Goal: Task Accomplishment & Management: Complete application form

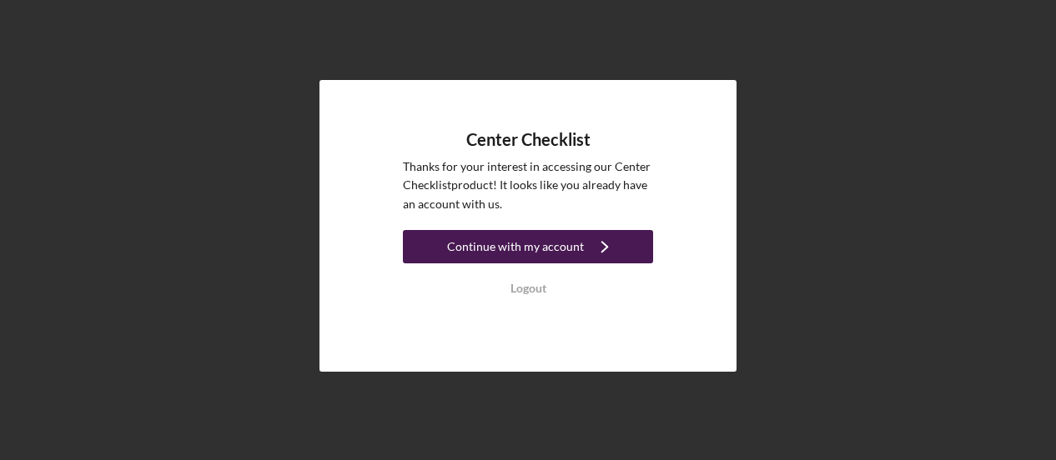
click at [528, 241] on div "Continue with my account" at bounding box center [515, 246] width 137 height 33
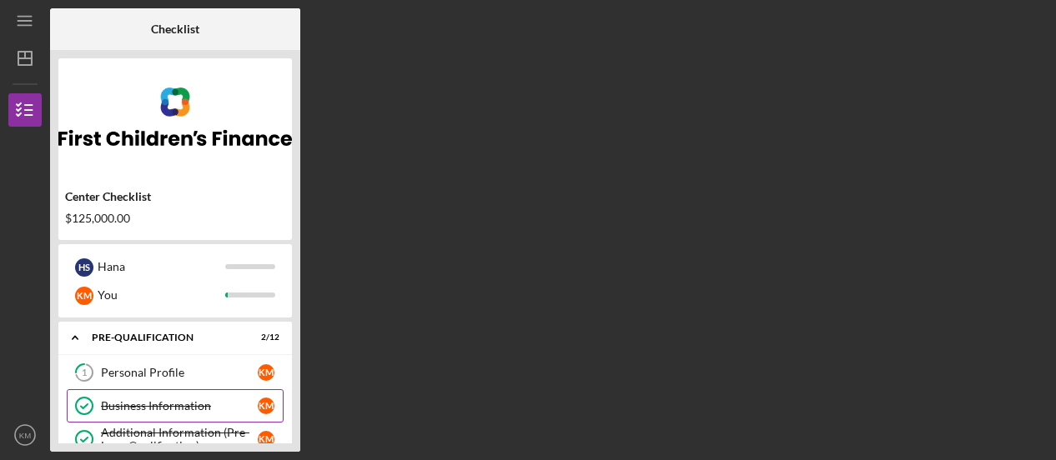
click at [142, 403] on div "Business Information" at bounding box center [179, 406] width 157 height 13
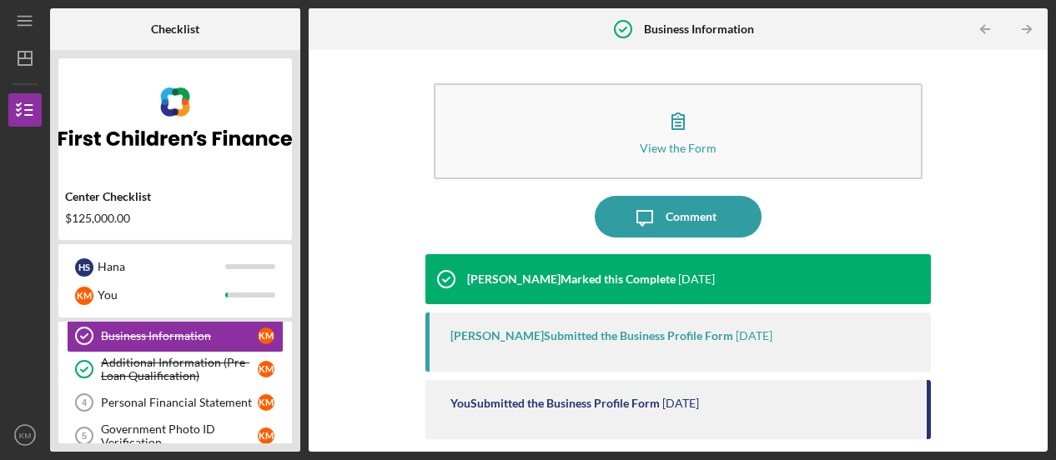
scroll to position [67, 0]
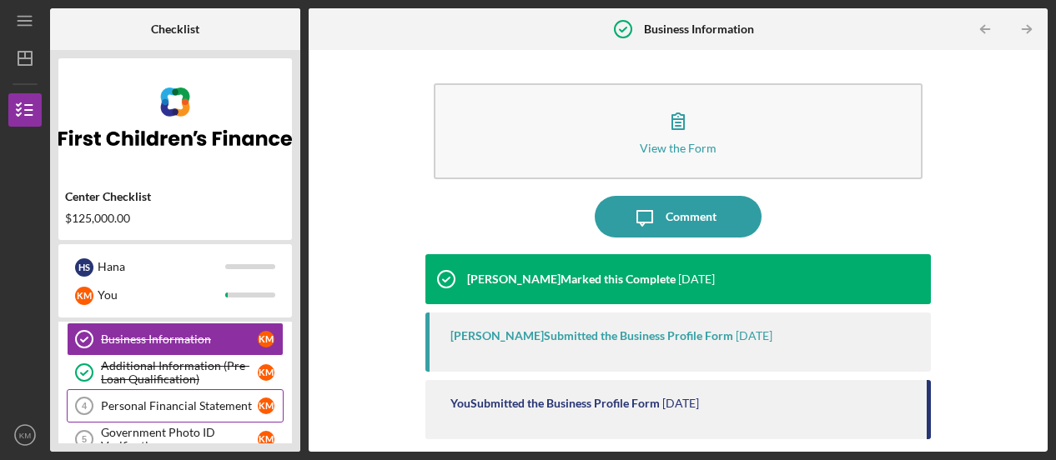
click at [175, 400] on div "Personal Financial Statement" at bounding box center [179, 406] width 157 height 13
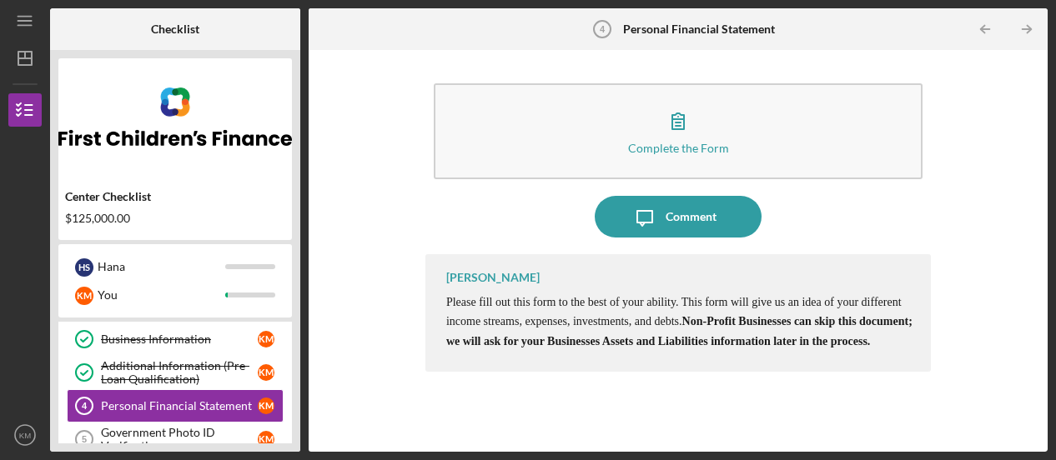
drag, startPoint x: 1053, startPoint y: 199, endPoint x: 1049, endPoint y: 219, distance: 20.3
click at [1049, 219] on div "Icon/Menu Personal Financial Statement 4 Personal Financial Statement Checklist…" at bounding box center [528, 230] width 1056 height 460
drag, startPoint x: 295, startPoint y: 298, endPoint x: 295, endPoint y: 347, distance: 49.2
click at [295, 347] on div "Center Checklist $125,000.00 H S Hana K M You Icon/Expander Pre-Qualification 2…" at bounding box center [175, 251] width 250 height 402
